Goal: Book appointment/travel/reservation

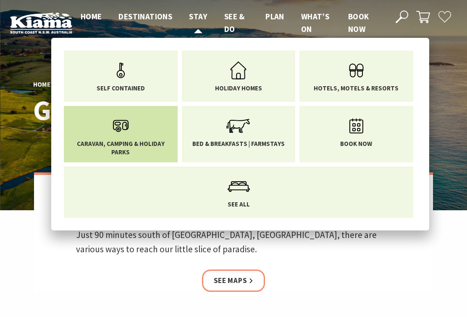
click at [118, 134] on icon "Main Menu" at bounding box center [120, 125] width 27 height 27
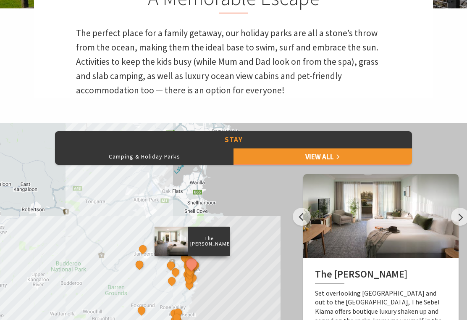
scroll to position [267, 0]
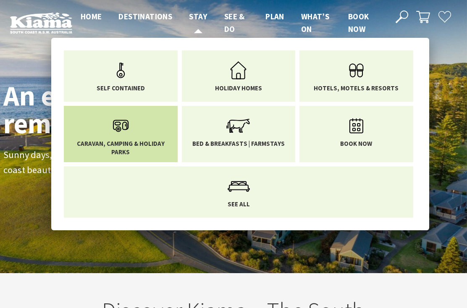
click at [123, 134] on icon "Main Menu" at bounding box center [120, 125] width 27 height 27
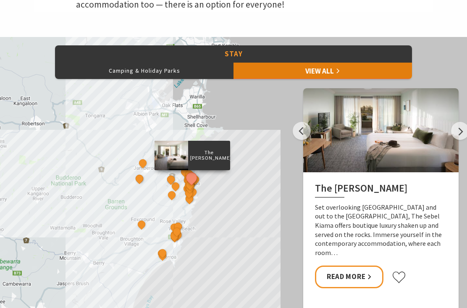
scroll to position [351, 0]
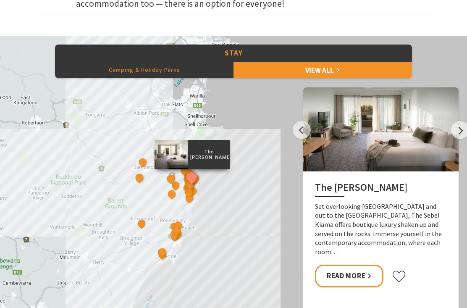
click at [151, 68] on button "Camping & Holiday Parks" at bounding box center [144, 69] width 178 height 17
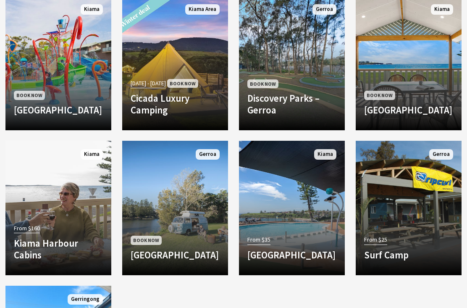
scroll to position [745, 0]
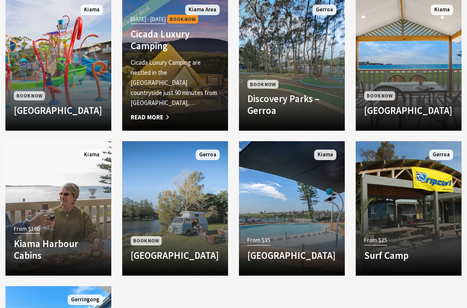
click at [161, 92] on p "Cicada Luxury Camping are nestled in the Jerrara countryside just 90 minutes fr…" at bounding box center [175, 83] width 89 height 50
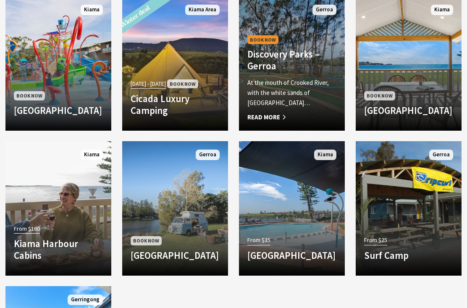
click at [265, 76] on div "Book Now Discovery Parks – Gerroa At the mouth of Crooked River, with the white…" at bounding box center [292, 78] width 106 height 89
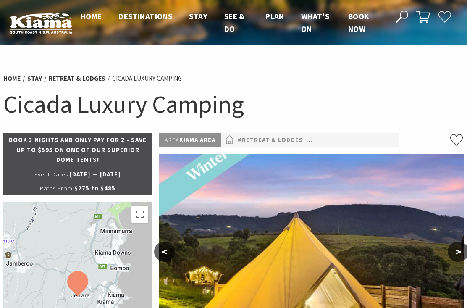
select select "3"
select select "2"
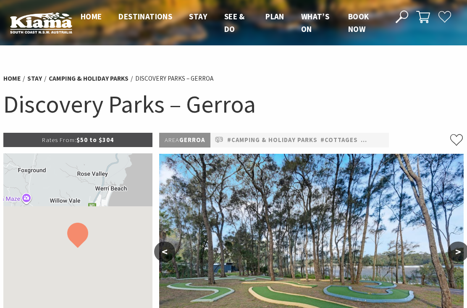
select select "3"
select select "2"
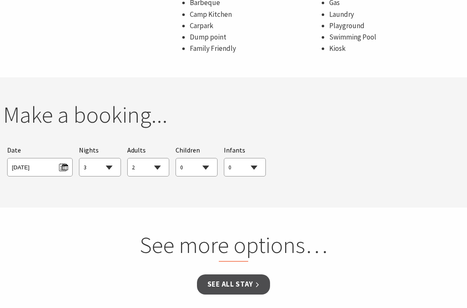
scroll to position [627, 0]
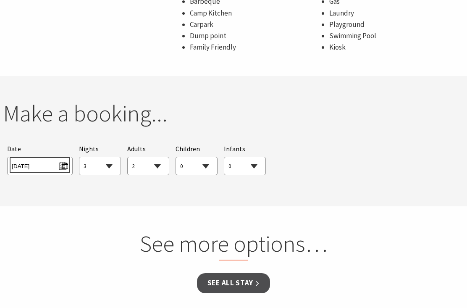
click at [64, 165] on span "[DATE]" at bounding box center [40, 164] width 56 height 11
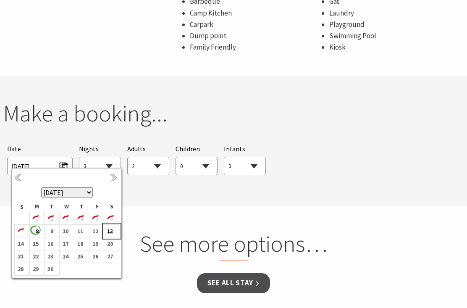
click at [111, 231] on b "13" at bounding box center [109, 230] width 11 height 11
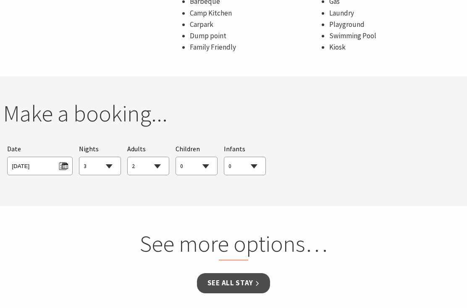
select select "1"
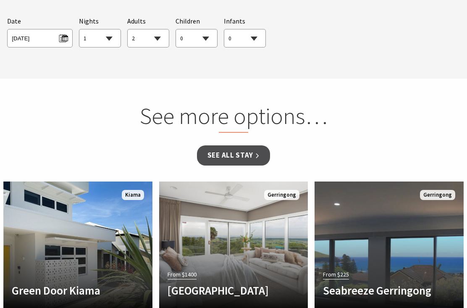
scroll to position [756, 0]
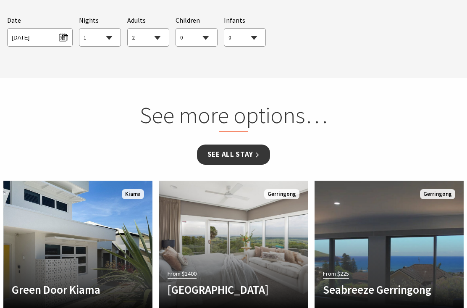
click at [223, 152] on link "See all Stay" at bounding box center [233, 154] width 73 height 20
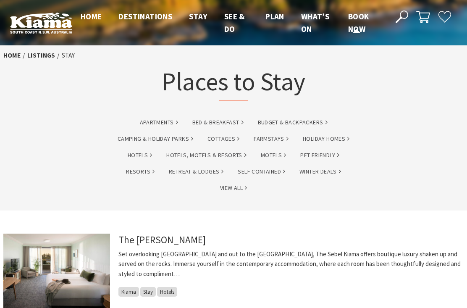
click at [359, 16] on span "Book now" at bounding box center [358, 22] width 21 height 23
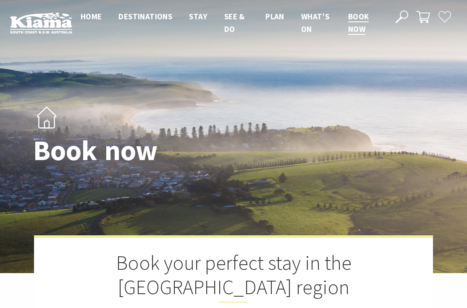
select select "2"
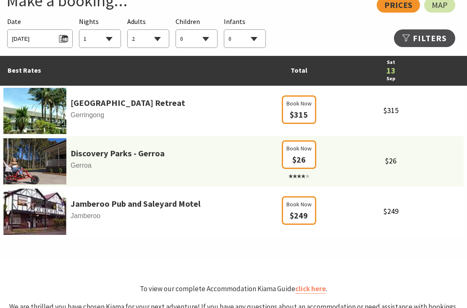
scroll to position [480, 0]
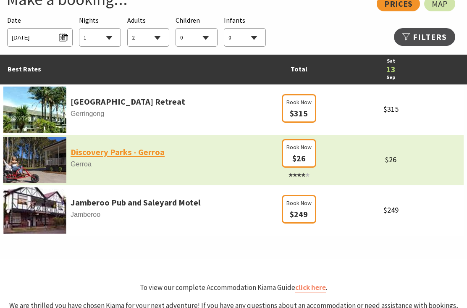
click at [123, 151] on link "Discovery Parks - Gerroa" at bounding box center [118, 151] width 94 height 13
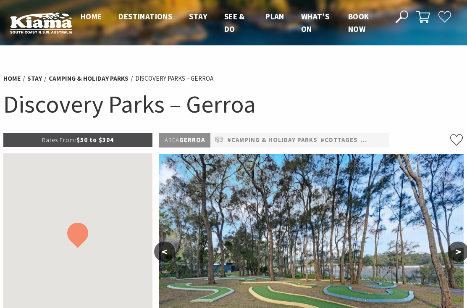
select select "2"
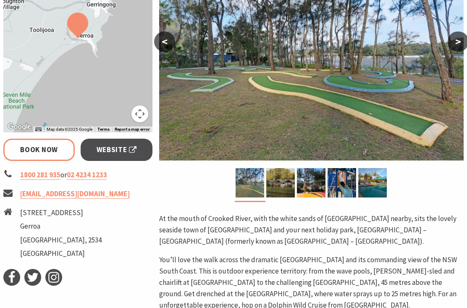
scroll to position [210, 0]
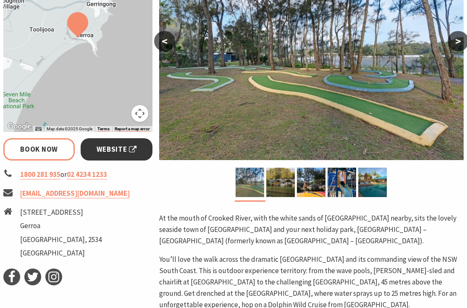
click at [123, 148] on span "Website" at bounding box center [117, 149] width 40 height 11
